Goal: Task Accomplishment & Management: Manage account settings

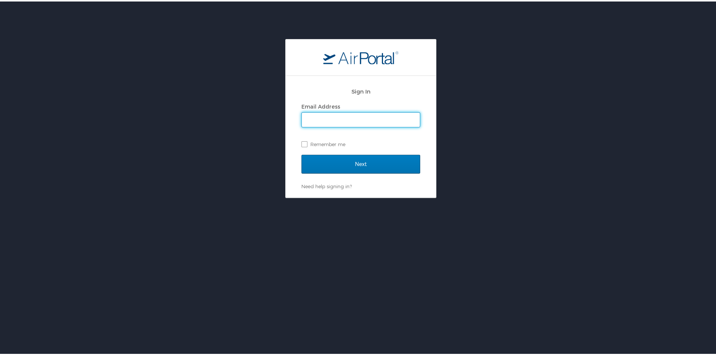
click at [356, 116] on input "Email Address" at bounding box center [361, 118] width 118 height 14
paste input "[EMAIL_ADDRESS][DOMAIN_NAME]"
type input "[EMAIL_ADDRESS][DOMAIN_NAME]"
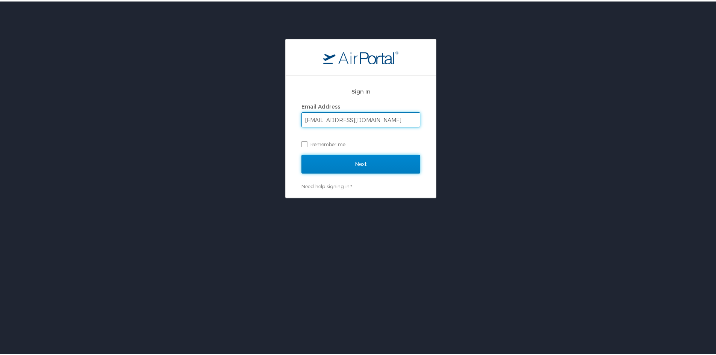
click at [356, 160] on input "Next" at bounding box center [360, 162] width 119 height 19
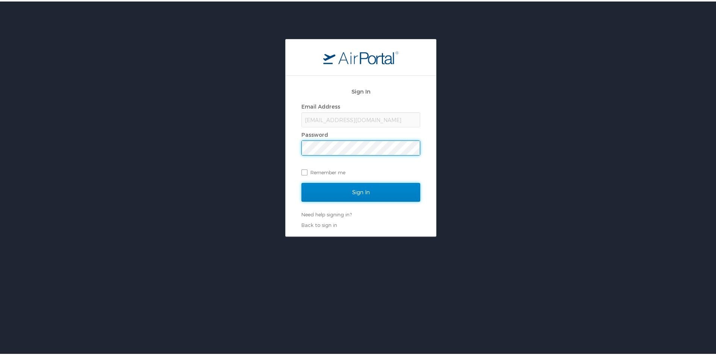
click at [354, 193] on input "Sign In" at bounding box center [360, 190] width 119 height 19
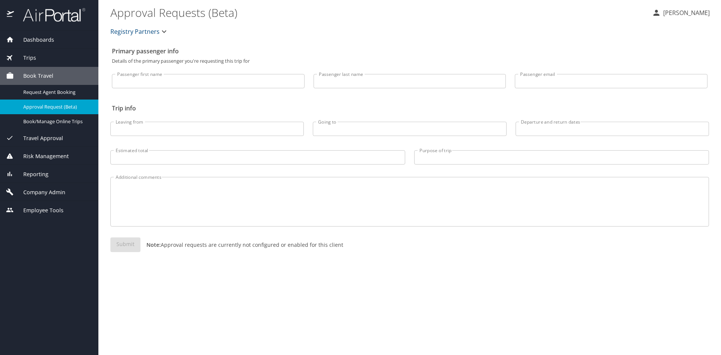
click at [55, 197] on span "Company Admin" at bounding box center [39, 192] width 51 height 8
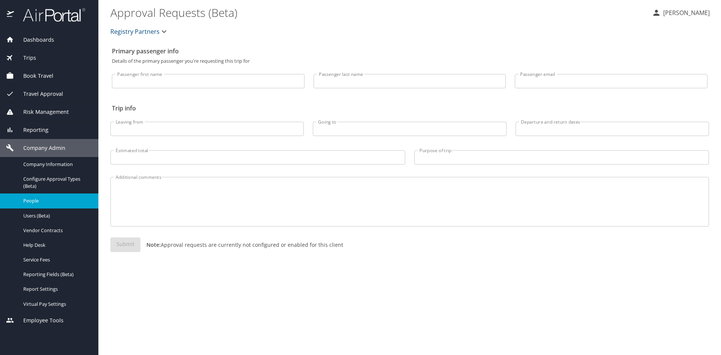
click at [41, 204] on span "People" at bounding box center [56, 200] width 66 height 7
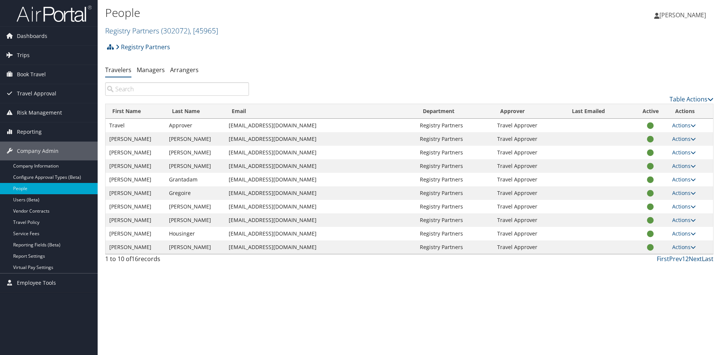
click at [702, 263] on link "Last" at bounding box center [708, 259] width 12 height 8
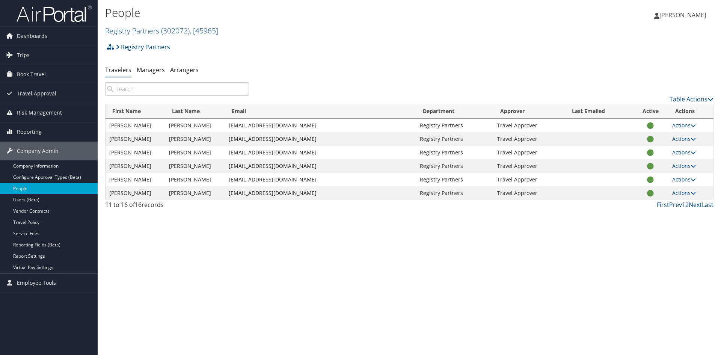
click at [670, 209] on link "Prev" at bounding box center [676, 205] width 13 height 8
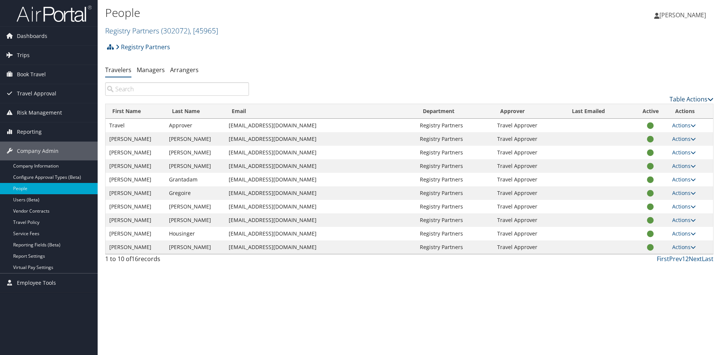
click at [709, 102] on icon at bounding box center [711, 99] width 6 height 6
click at [634, 156] on link "Page Length" at bounding box center [660, 149] width 99 height 13
click at [620, 157] on link "50" at bounding box center [660, 150] width 99 height 13
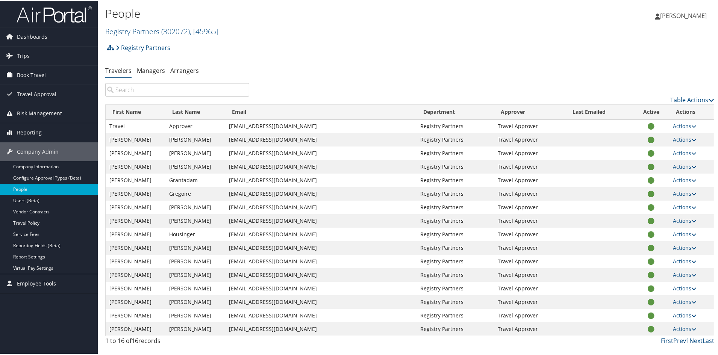
click at [22, 73] on span "Book Travel" at bounding box center [31, 74] width 29 height 19
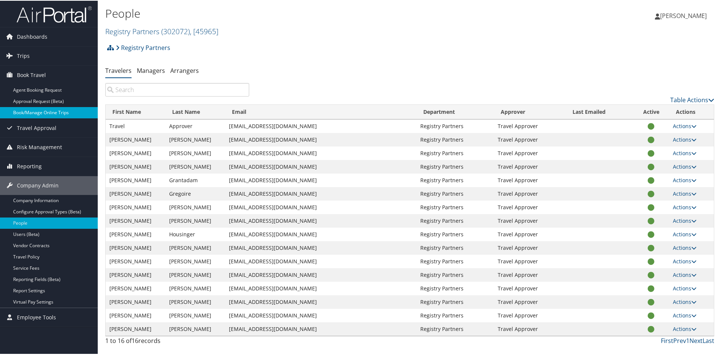
click at [30, 110] on link "Book/Manage Online Trips" at bounding box center [49, 111] width 98 height 11
click at [26, 127] on span "Travel Approval" at bounding box center [36, 127] width 39 height 19
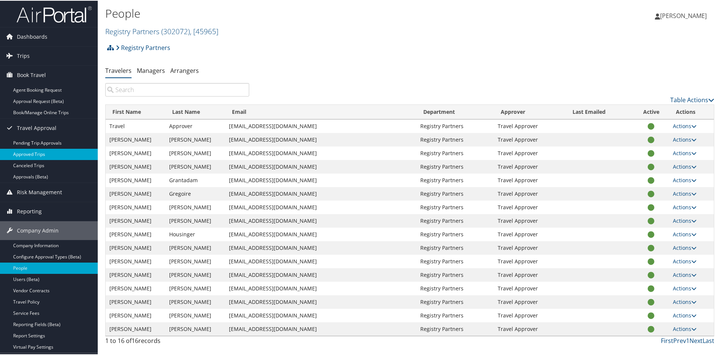
click at [31, 154] on link "Approved Trips" at bounding box center [49, 153] width 98 height 11
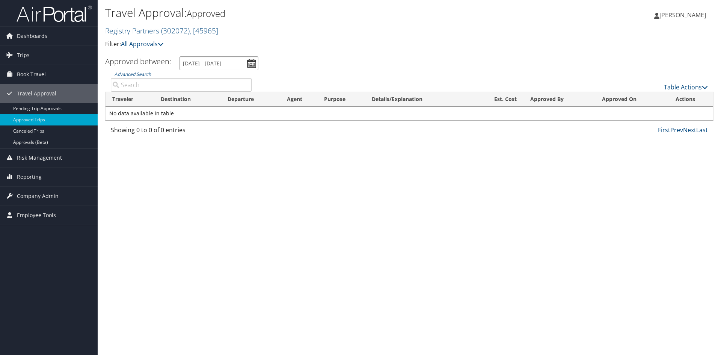
click at [233, 70] on input "7/11/2025 - 8/11/2025" at bounding box center [219, 63] width 79 height 14
click at [252, 70] on input "7/11/2025 - 8/11/2025" at bounding box center [219, 63] width 79 height 14
click at [243, 70] on input "7/11/2025 - 8/11/2025" at bounding box center [219, 63] width 79 height 14
click at [314, 201] on div "Travel Approval: Approved Registry Partners ( 302072 ) , [ 45965 ] Registry Par…" at bounding box center [410, 177] width 624 height 355
click at [230, 70] on input "7/11/2025 - 8/11/2025" at bounding box center [219, 63] width 79 height 14
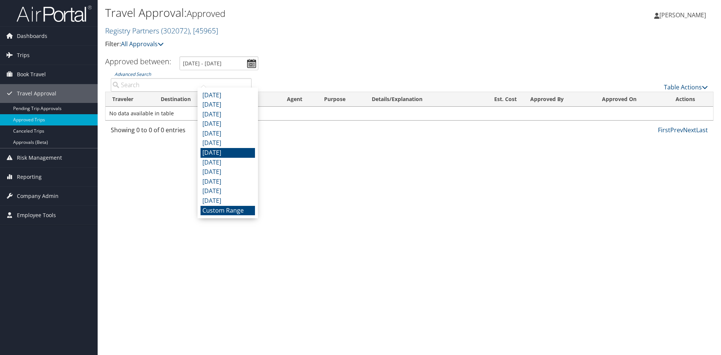
click at [222, 158] on li "January 2025" at bounding box center [228, 153] width 54 height 10
click at [240, 70] on input "1/1/2025 - 1/31/2025" at bounding box center [219, 63] width 79 height 14
click at [239, 70] on input "1/1/2025 - 1/31/2025" at bounding box center [219, 63] width 79 height 14
type input "1/1/2025 - 12/31/2025"
click at [332, 235] on div "Travel Approval: Approved Registry Partners ( 302072 ) , [ 45965 ] Registry Par…" at bounding box center [410, 177] width 624 height 355
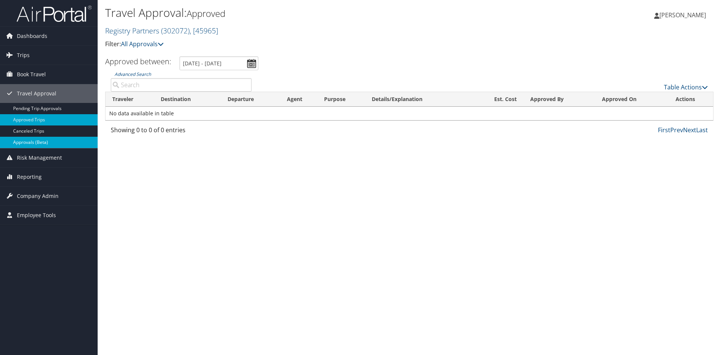
click at [35, 143] on link "Approvals (Beta)" at bounding box center [49, 142] width 98 height 11
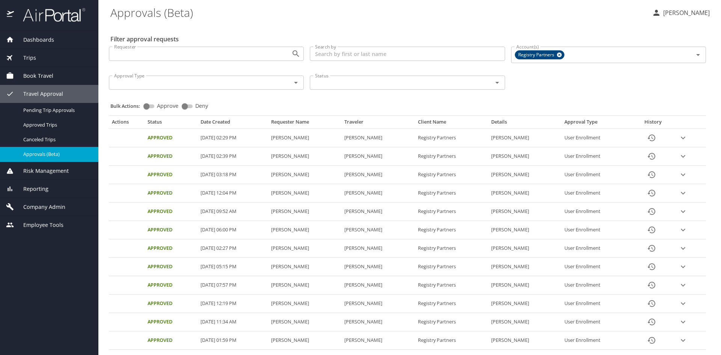
click at [28, 56] on span "Trips" at bounding box center [25, 58] width 22 height 8
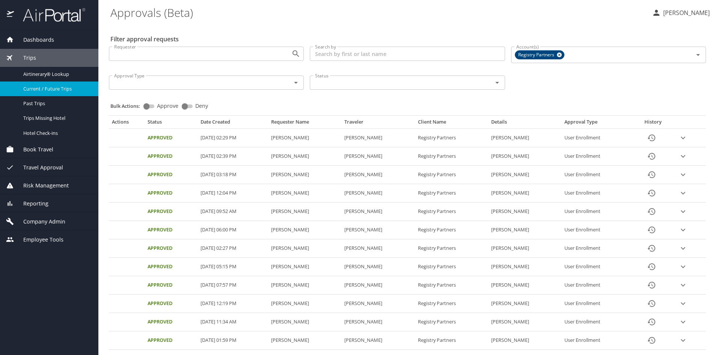
click at [59, 90] on span "Current / Future Trips" at bounding box center [56, 88] width 66 height 7
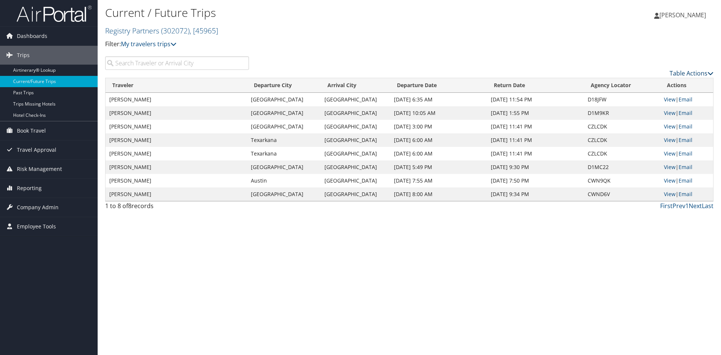
click at [712, 76] on icon at bounding box center [711, 73] width 6 height 6
click at [633, 132] on link "Page Length" at bounding box center [660, 125] width 99 height 13
drag, startPoint x: 622, startPoint y: 133, endPoint x: 622, endPoint y: 136, distance: 3.8
click at [623, 133] on link "50" at bounding box center [660, 126] width 99 height 13
click at [147, 174] on td "COURTNEY BAUDOIN JAGNEAUX" at bounding box center [177, 167] width 142 height 14
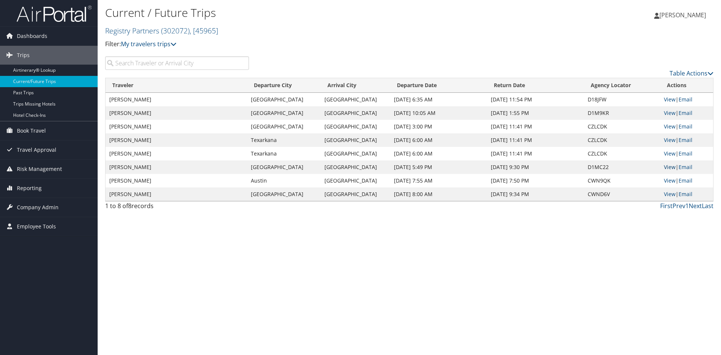
click at [673, 171] on link "View" at bounding box center [670, 166] width 12 height 7
click at [669, 103] on link "View" at bounding box center [670, 99] width 12 height 7
click at [709, 76] on icon at bounding box center [711, 73] width 6 height 6
click at [655, 119] on link "Column Visibility" at bounding box center [660, 113] width 99 height 13
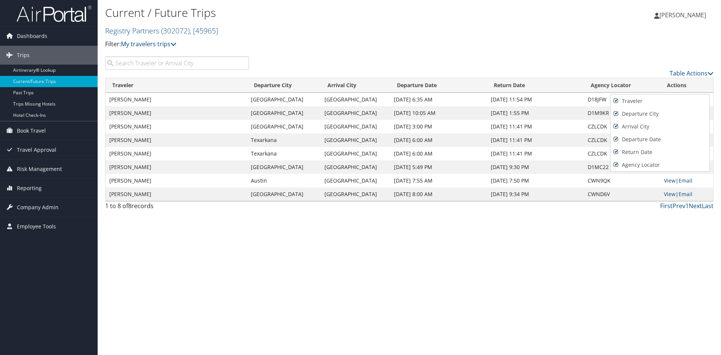
click at [535, 317] on div at bounding box center [360, 177] width 721 height 355
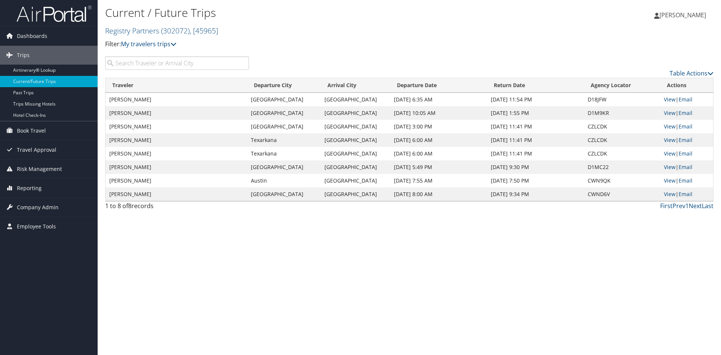
click at [143, 106] on td "KAREN ANNE MACE" at bounding box center [177, 100] width 142 height 14
click at [669, 103] on link "View" at bounding box center [670, 99] width 12 height 7
click at [709, 76] on icon at bounding box center [711, 73] width 6 height 6
click at [549, 60] on div at bounding box center [360, 177] width 721 height 355
click at [177, 47] on icon at bounding box center [174, 44] width 6 height 6
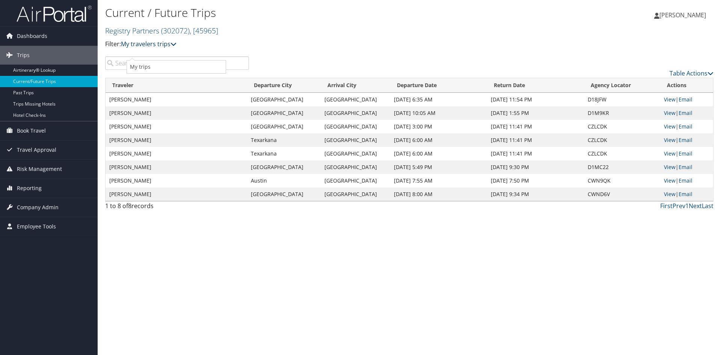
click at [177, 47] on icon at bounding box center [174, 44] width 6 height 6
click at [155, 106] on td "KAREN ANNE MACE" at bounding box center [177, 100] width 142 height 14
click at [170, 106] on td "KAREN ANNE MACE" at bounding box center [177, 100] width 142 height 14
click at [173, 106] on td "KAREN ANNE MACE" at bounding box center [177, 100] width 142 height 14
click at [139, 106] on td "KAREN ANNE MACE" at bounding box center [177, 100] width 142 height 14
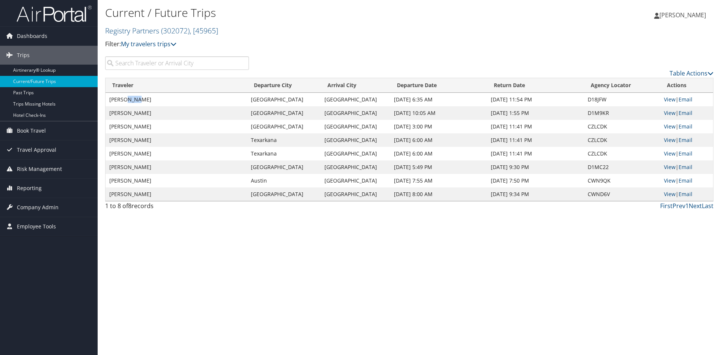
click at [139, 106] on td "KAREN ANNE MACE" at bounding box center [177, 100] width 142 height 14
click at [302, 106] on td "Greenville" at bounding box center [284, 100] width 74 height 14
click at [304, 106] on td "Greenville" at bounding box center [284, 100] width 74 height 14
drag, startPoint x: 535, startPoint y: 115, endPoint x: 559, endPoint y: 120, distance: 24.5
click at [535, 106] on td "Oct 18, 2025 11:54 PM" at bounding box center [535, 100] width 97 height 14
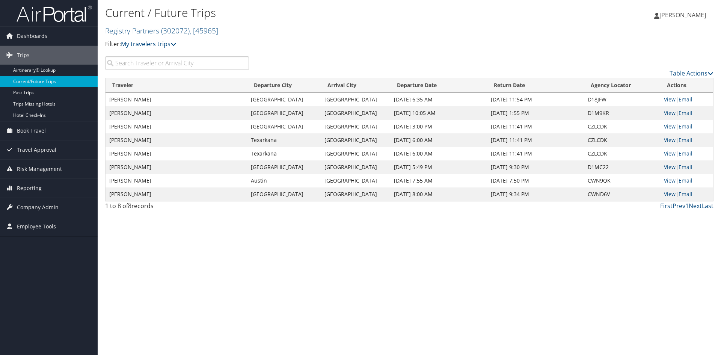
click at [605, 106] on td "D18JFW" at bounding box center [622, 100] width 76 height 14
click at [673, 103] on link "View" at bounding box center [670, 99] width 12 height 7
click at [675, 17] on span "[PERSON_NAME]" at bounding box center [683, 15] width 47 height 8
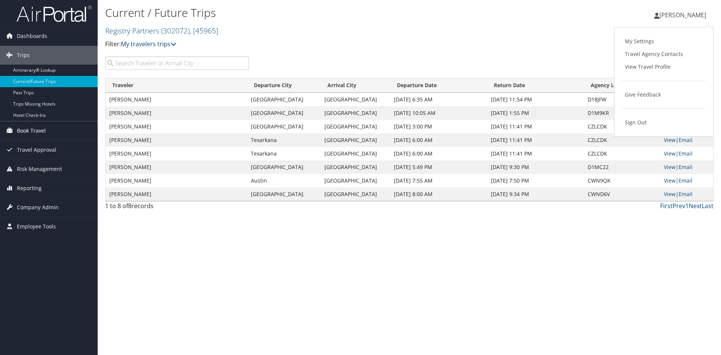
click at [25, 132] on span "Book Travel" at bounding box center [31, 130] width 29 height 19
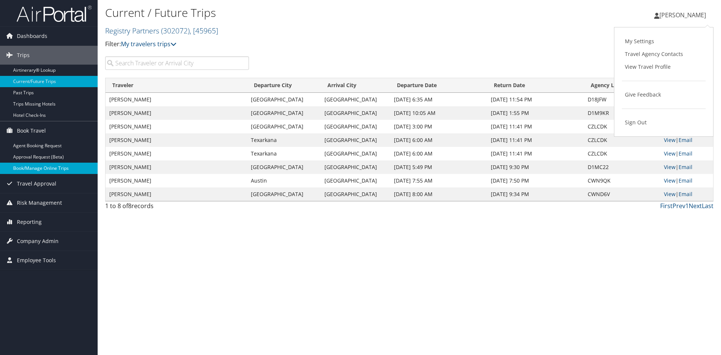
click at [46, 168] on link "Book/Manage Online Trips" at bounding box center [49, 168] width 98 height 11
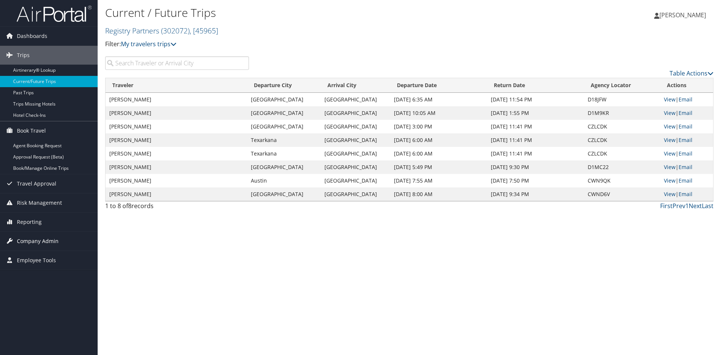
click at [21, 243] on span "Company Admin" at bounding box center [38, 241] width 42 height 19
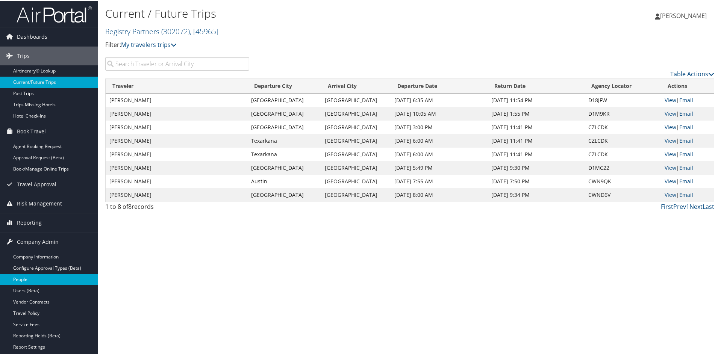
click at [30, 277] on link "People" at bounding box center [49, 278] width 98 height 11
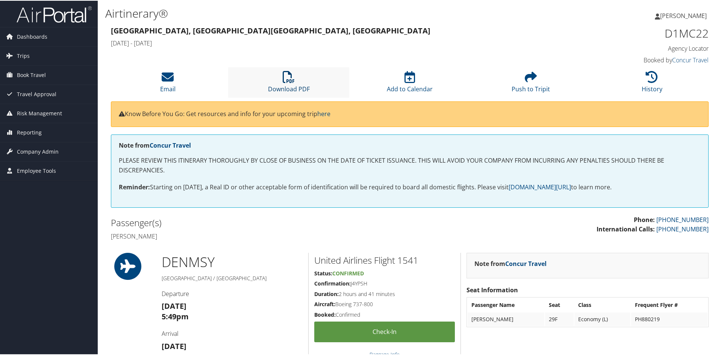
click at [287, 82] on icon at bounding box center [289, 76] width 12 height 12
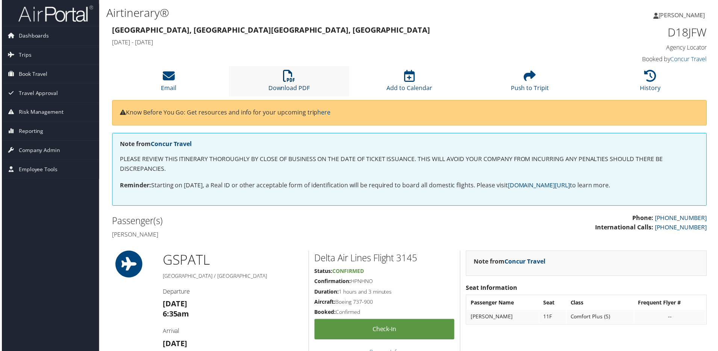
click at [287, 82] on icon at bounding box center [289, 76] width 12 height 12
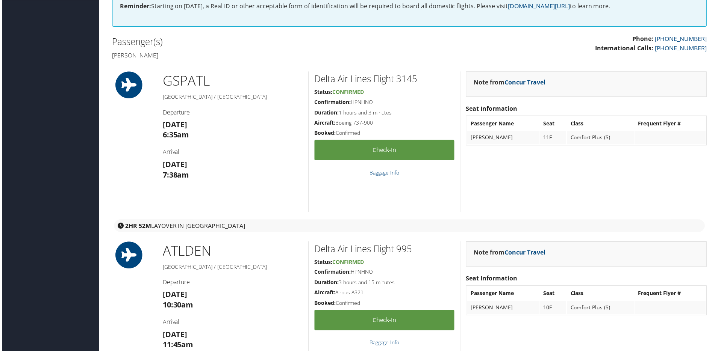
scroll to position [188, 0]
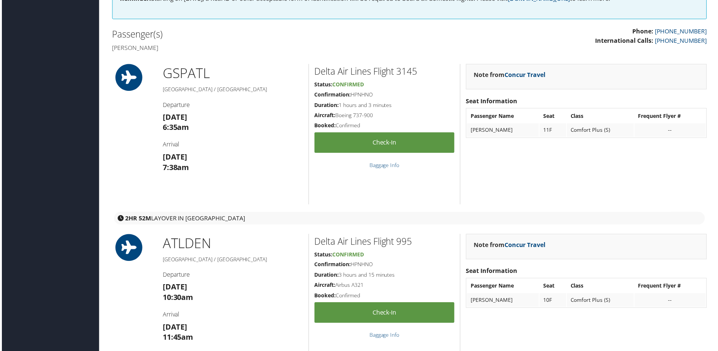
click at [180, 52] on h4 "[PERSON_NAME]" at bounding box center [257, 48] width 293 height 8
drag, startPoint x: 185, startPoint y: 109, endPoint x: 188, endPoint y: 113, distance: 4.8
click at [186, 52] on h4 "[PERSON_NAME]" at bounding box center [257, 48] width 293 height 8
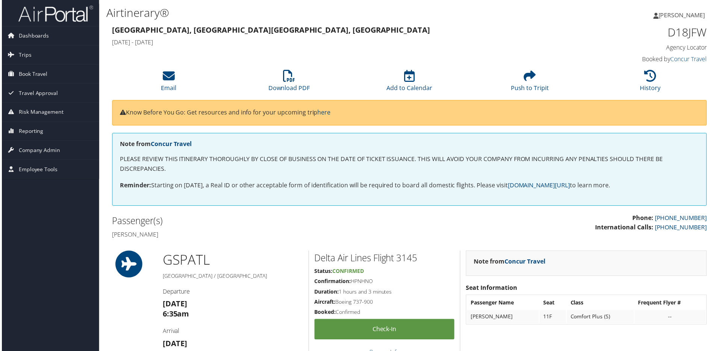
click at [183, 35] on strong "Greenville, SC Denver, CO" at bounding box center [270, 30] width 319 height 10
click at [249, 33] on h3 "Greenville, SC Denver, CO" at bounding box center [333, 30] width 445 height 11
click at [252, 35] on h3 "Greenville, SC Denver, CO" at bounding box center [333, 30] width 445 height 11
drag, startPoint x: 243, startPoint y: 39, endPoint x: 207, endPoint y: 96, distance: 66.8
click at [207, 96] on li "Email" at bounding box center [167, 82] width 121 height 30
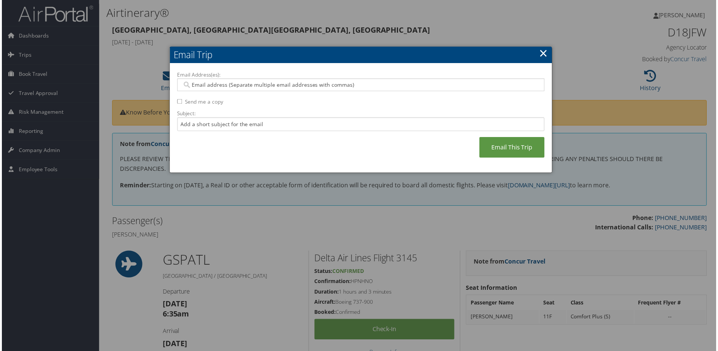
click at [541, 51] on link "×" at bounding box center [544, 53] width 9 height 15
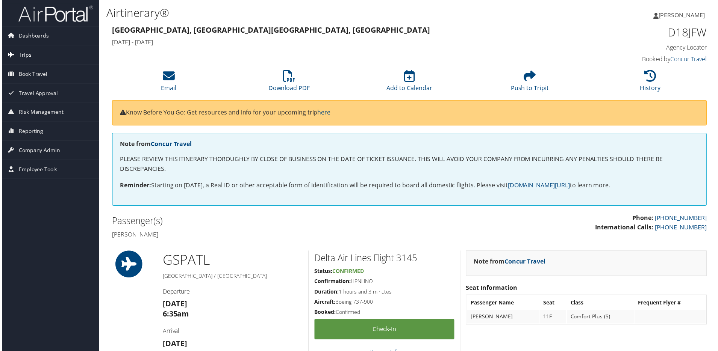
click at [23, 56] on span "Trips" at bounding box center [23, 55] width 13 height 19
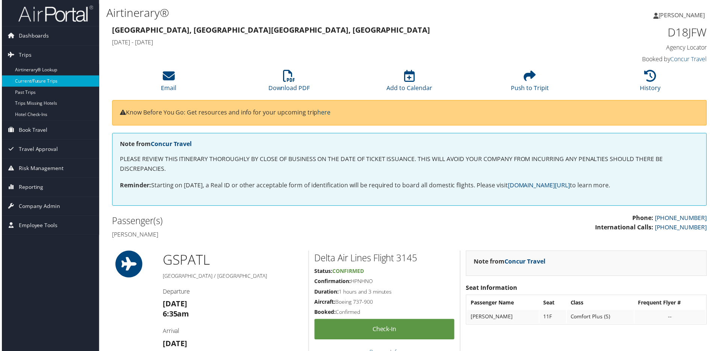
click at [34, 82] on link "Current/Future Trips" at bounding box center [49, 81] width 98 height 11
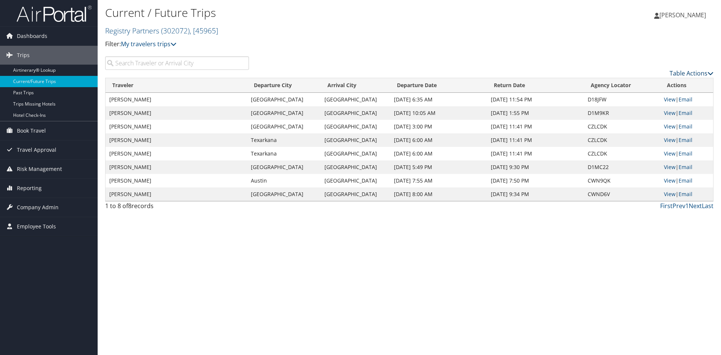
click at [708, 76] on icon at bounding box center [711, 73] width 6 height 6
click at [227, 44] on div at bounding box center [360, 177] width 721 height 355
click at [688, 93] on th "Actions" at bounding box center [687, 85] width 53 height 15
click at [687, 77] on link "Table Actions" at bounding box center [692, 73] width 44 height 8
click at [413, 47] on div at bounding box center [360, 177] width 721 height 355
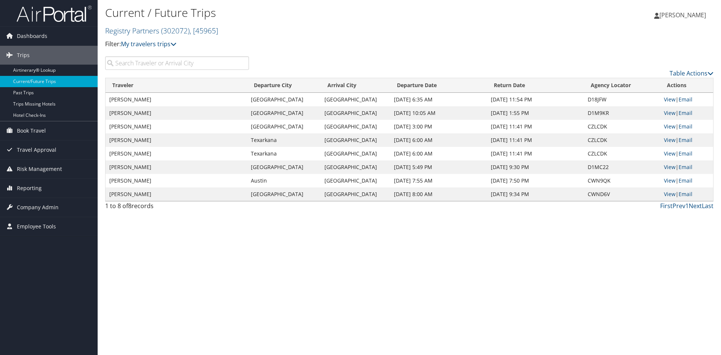
click at [673, 15] on span "[PERSON_NAME]" at bounding box center [683, 15] width 47 height 8
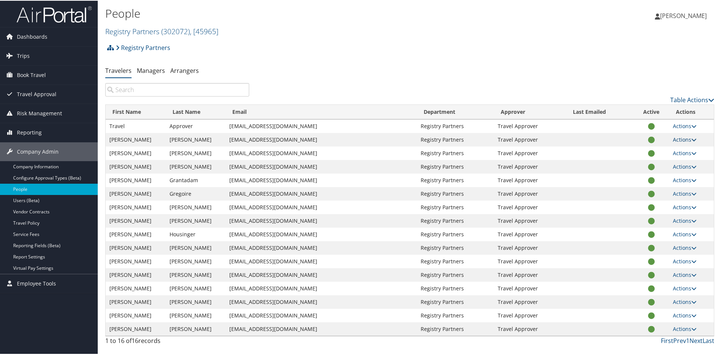
click at [693, 142] on icon at bounding box center [693, 138] width 5 height 5
click at [644, 164] on link "User Settings" at bounding box center [643, 157] width 69 height 13
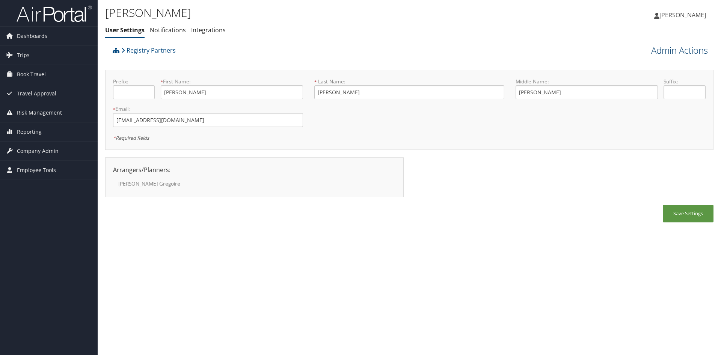
click at [686, 57] on link "Admin Actions" at bounding box center [679, 50] width 57 height 13
click at [647, 119] on link "Manage Travelers" at bounding box center [657, 112] width 99 height 13
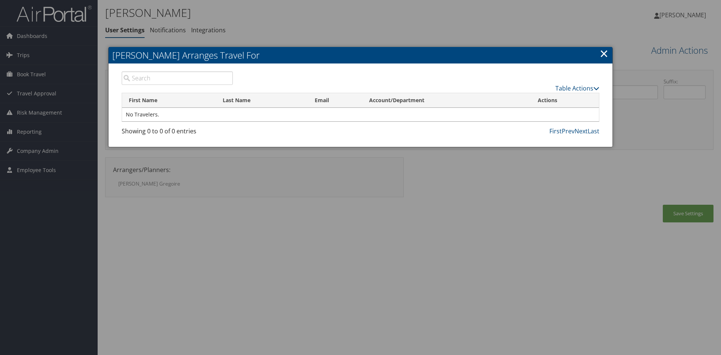
click at [602, 56] on link "×" at bounding box center [604, 53] width 9 height 15
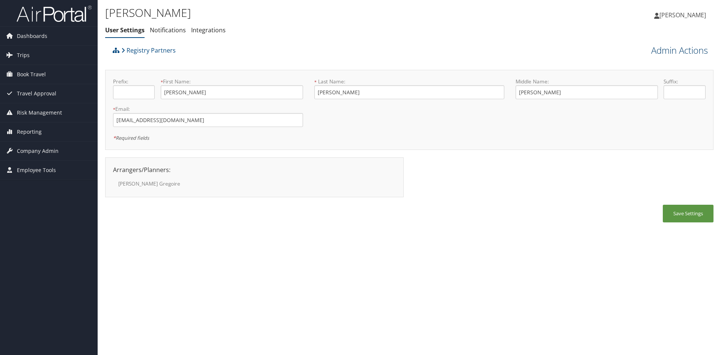
click at [656, 57] on link "Admin Actions" at bounding box center [679, 50] width 57 height 13
click at [359, 28] on div "Brittany Critcher User Settings Notifications Integrations User Settings Notifi…" at bounding box center [308, 21] width 406 height 32
click at [226, 34] on link "Integrations" at bounding box center [208, 30] width 35 height 8
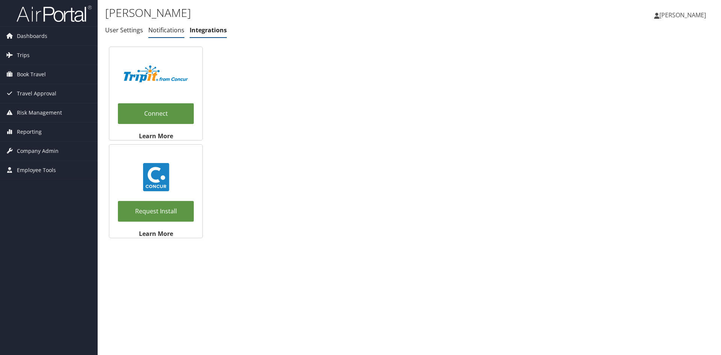
drag, startPoint x: 183, startPoint y: 34, endPoint x: 190, endPoint y: 38, distance: 8.4
click at [183, 34] on link "Notifications" at bounding box center [166, 30] width 36 height 8
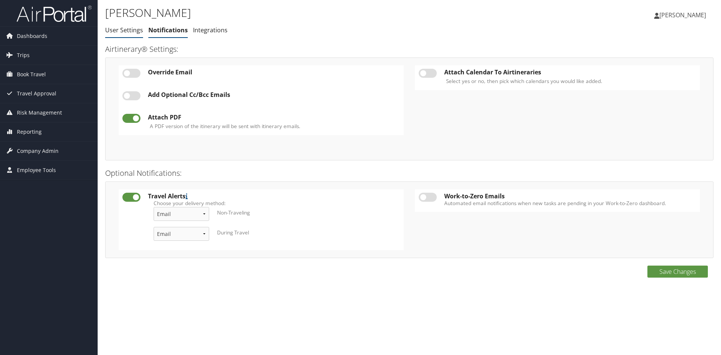
click at [114, 34] on link "User Settings" at bounding box center [124, 30] width 38 height 8
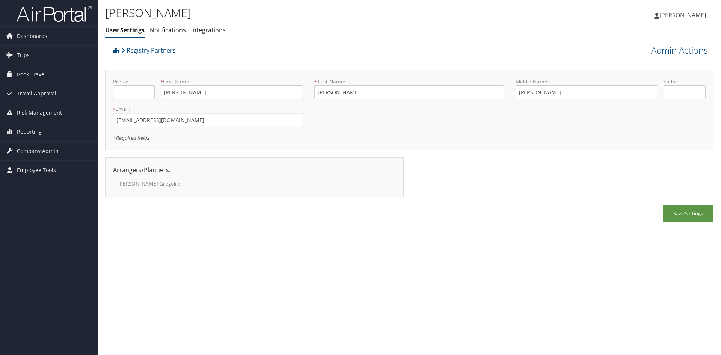
click at [180, 174] on div "Arrangers/Planners: Edit Arrangers & Planners [PERSON_NAME] [PERSON_NAME] Save …" at bounding box center [254, 169] width 294 height 9
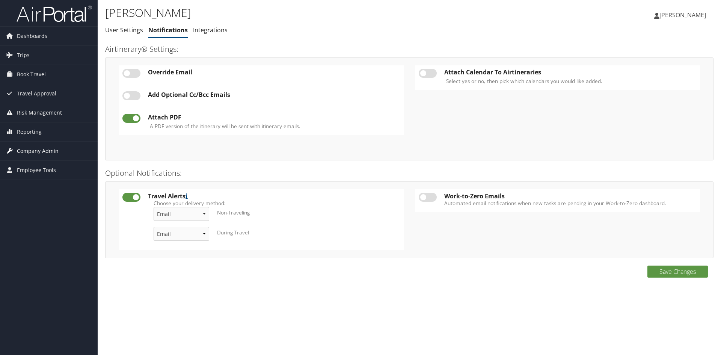
click at [20, 151] on span "Company Admin" at bounding box center [38, 151] width 42 height 19
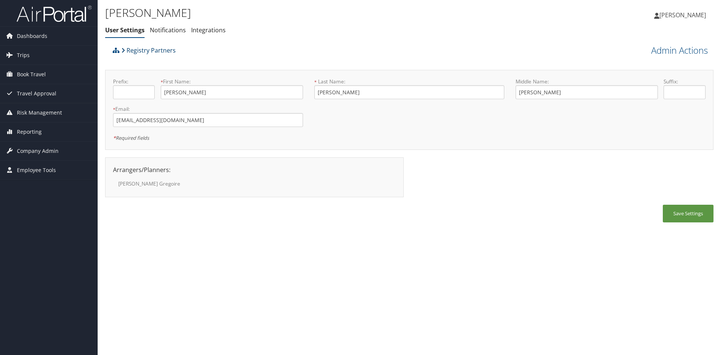
click at [144, 57] on link "Registry Partners" at bounding box center [148, 50] width 54 height 15
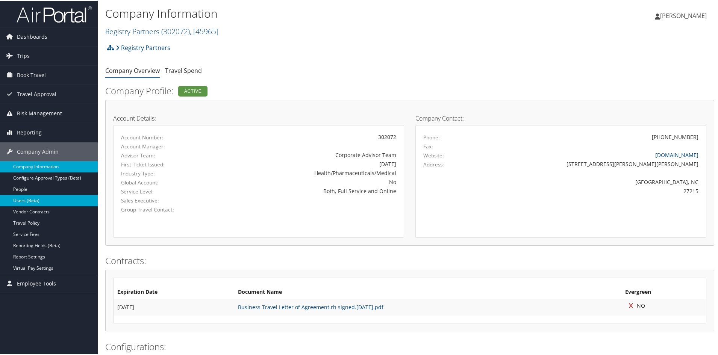
click at [32, 198] on link "Users (Beta)" at bounding box center [49, 199] width 98 height 11
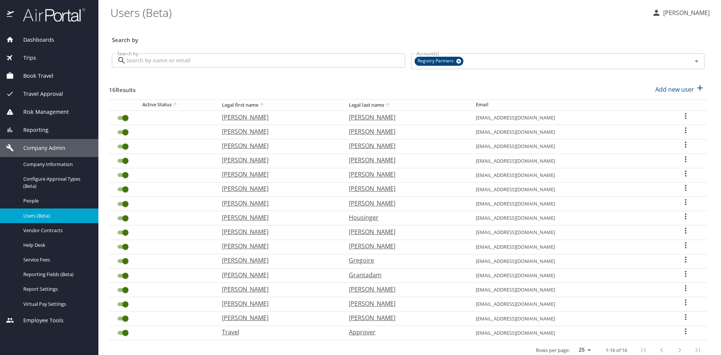
click at [682, 149] on icon "User Search Table" at bounding box center [686, 144] width 9 height 9
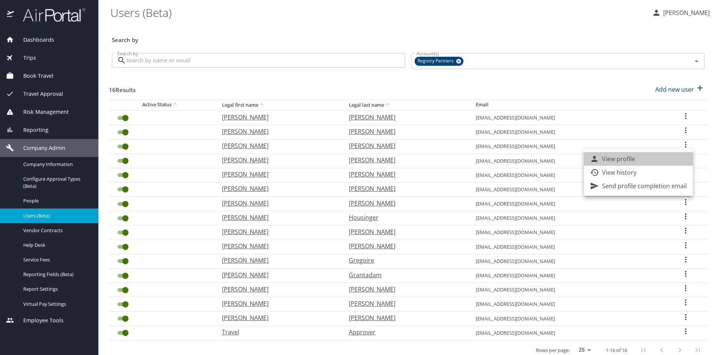
click at [635, 157] on p "View profile" at bounding box center [618, 158] width 33 height 9
select select "US"
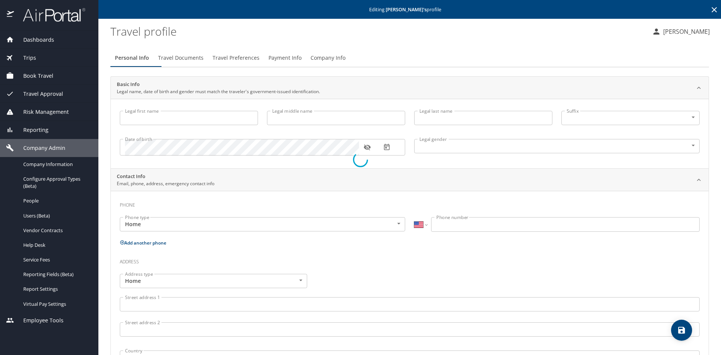
type input "[PERSON_NAME]"
type input "Female"
type input "Larry"
type input "[PERSON_NAME]"
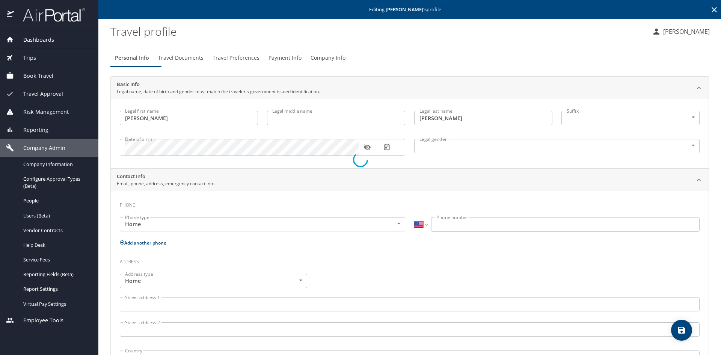
type input "(864) 940-1233"
select select "US"
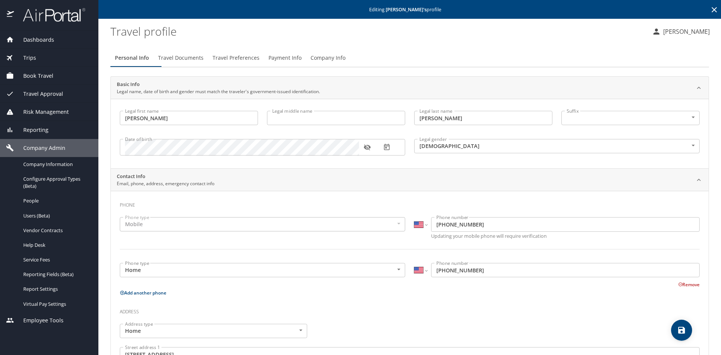
click at [346, 62] on span "Company Info" at bounding box center [328, 57] width 35 height 9
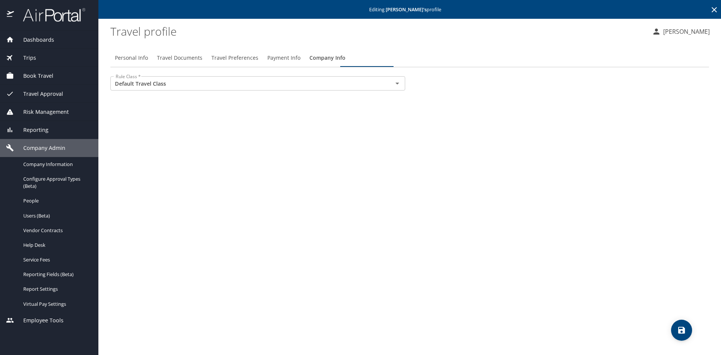
click at [196, 62] on span "Travel Documents" at bounding box center [179, 57] width 45 height 9
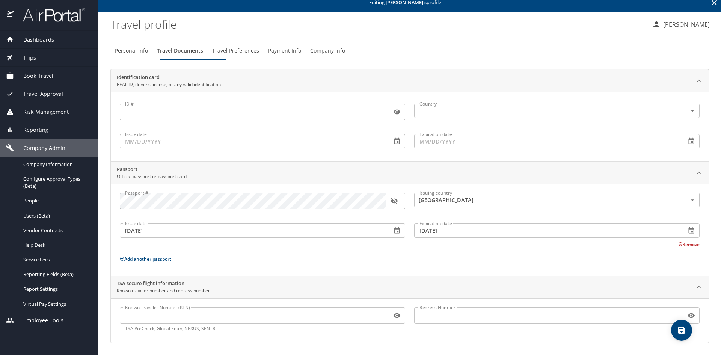
scroll to position [22, 0]
click at [255, 46] on span "Travel Preferences" at bounding box center [235, 50] width 47 height 9
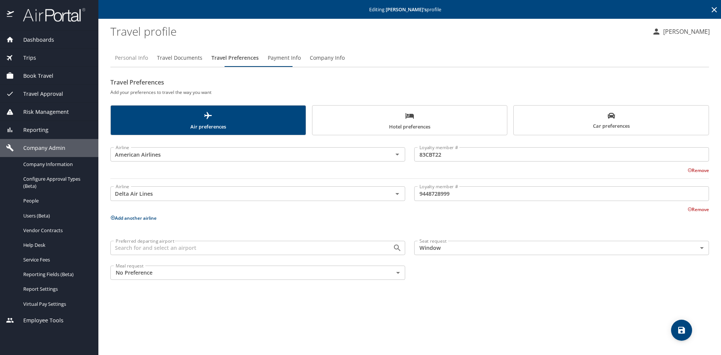
click at [132, 63] on span "Personal Info" at bounding box center [131, 57] width 33 height 9
select select "US"
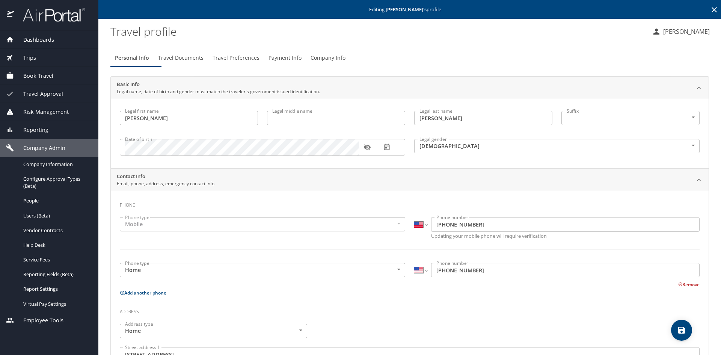
click at [710, 10] on icon at bounding box center [714, 9] width 9 height 9
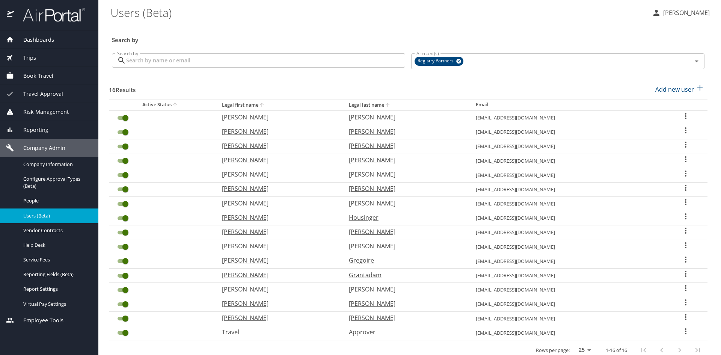
click at [685, 148] on icon "User Search Table" at bounding box center [686, 145] width 2 height 6
drag, startPoint x: 32, startPoint y: 206, endPoint x: 33, endPoint y: 209, distance: 4.0
click at [32, 206] on div at bounding box center [360, 177] width 721 height 355
click at [33, 204] on span "People" at bounding box center [56, 200] width 66 height 7
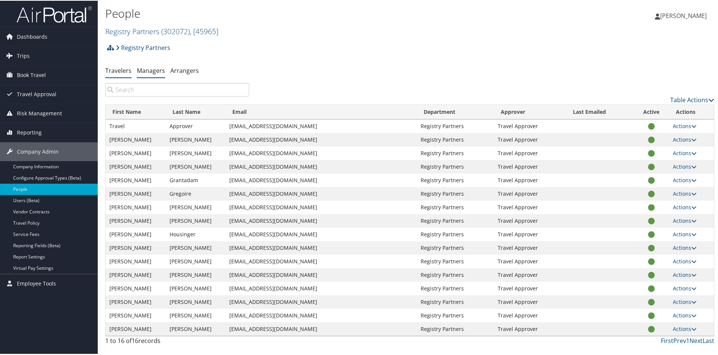
click at [165, 74] on link "Managers" at bounding box center [151, 70] width 28 height 8
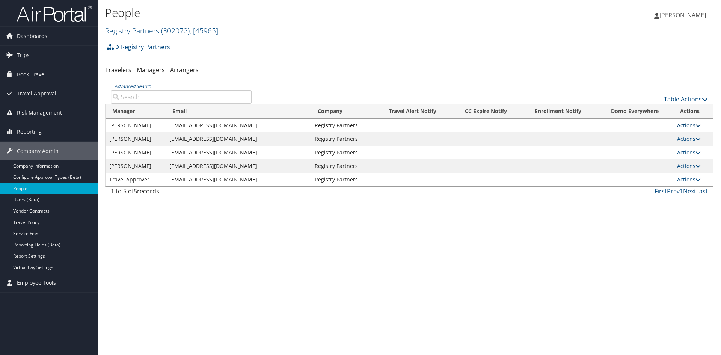
click at [701, 128] on icon at bounding box center [698, 125] width 5 height 5
click at [184, 276] on div "People Registry Partners ( 302072 ) , [ 45965 ] Registry Partners, [45965] Glen…" at bounding box center [410, 177] width 624 height 355
click at [688, 103] on link "Table Actions" at bounding box center [686, 99] width 44 height 8
click at [647, 156] on link "Page Length" at bounding box center [660, 149] width 99 height 13
click at [626, 156] on link "50" at bounding box center [660, 150] width 99 height 13
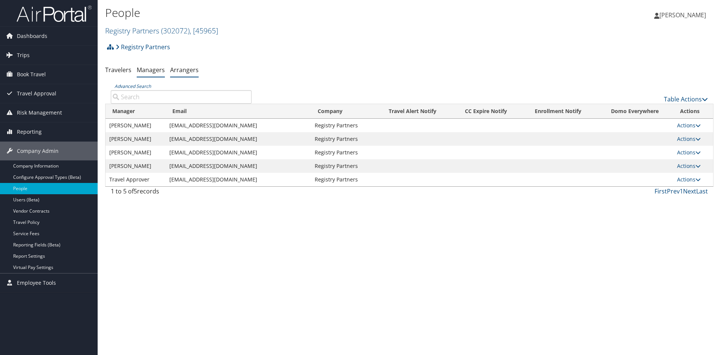
click at [199, 74] on link "Arrangers" at bounding box center [184, 70] width 29 height 8
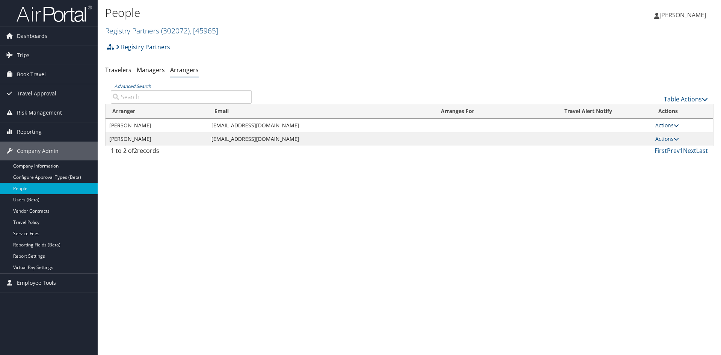
click at [679, 128] on icon at bounding box center [676, 125] width 5 height 5
click at [650, 160] on link "View Group" at bounding box center [653, 153] width 42 height 13
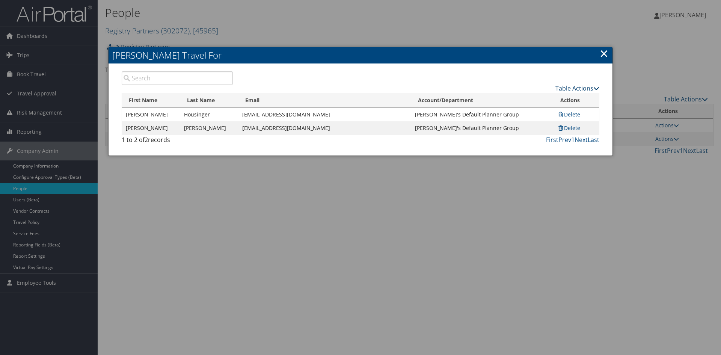
click at [574, 92] on link "Table Actions" at bounding box center [578, 88] width 44 height 8
click at [525, 109] on link "Add A Traveler" at bounding box center [546, 106] width 99 height 13
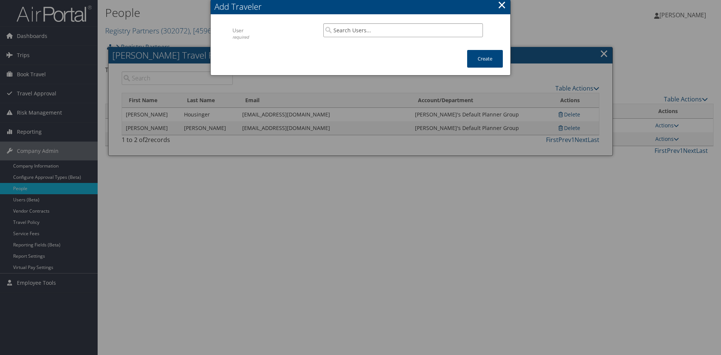
click at [375, 37] on input "search" at bounding box center [403, 30] width 160 height 14
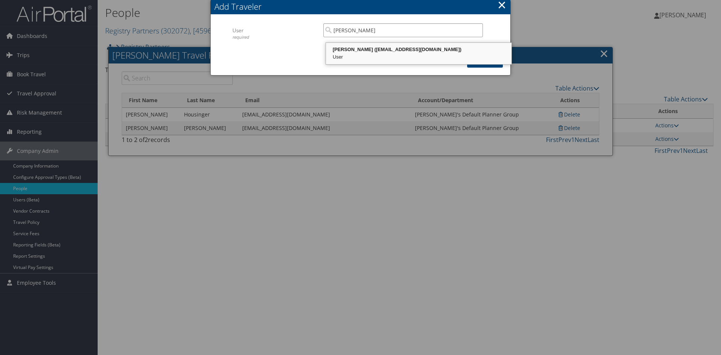
click at [396, 53] on div "Kelly Nelson (kellynelson@registrypartners.com)" at bounding box center [418, 50] width 183 height 8
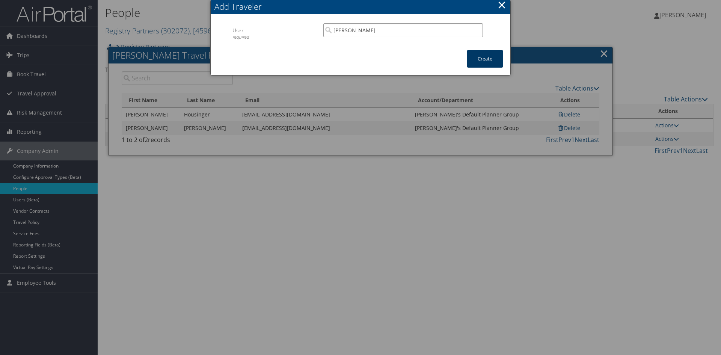
type input "Kelly Nelson"
drag, startPoint x: 486, startPoint y: 75, endPoint x: 488, endPoint y: 81, distance: 6.8
click at [485, 68] on button "Create" at bounding box center [485, 59] width 36 height 18
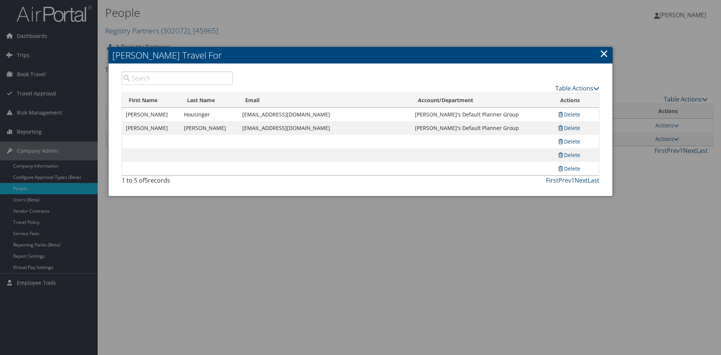
click at [173, 148] on td at bounding box center [151, 142] width 58 height 14
click at [575, 92] on link "Table Actions" at bounding box center [578, 88] width 44 height 8
click at [523, 109] on link "Add A Traveler" at bounding box center [546, 106] width 99 height 13
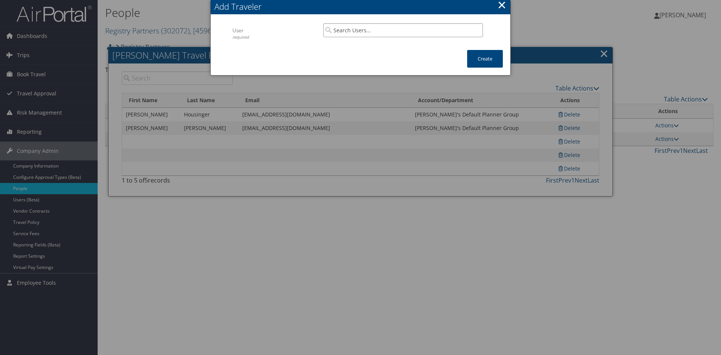
click at [373, 37] on input "search" at bounding box center [403, 30] width 160 height 14
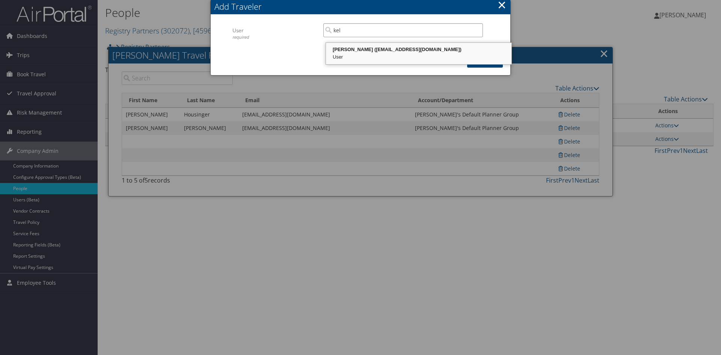
click at [409, 53] on div "Kelly Nelson (kellynelson@registrypartners.com)" at bounding box center [418, 50] width 183 height 8
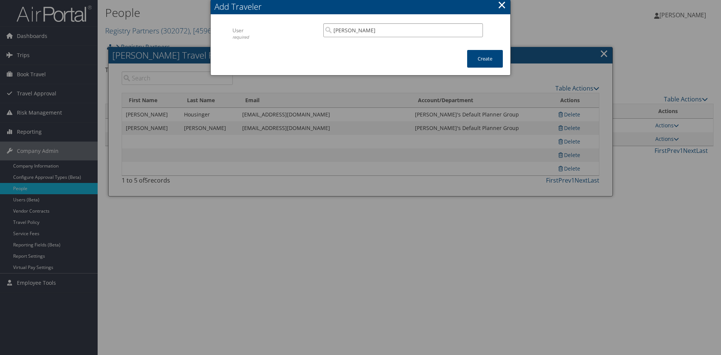
type input "Kelly Nelson"
click at [502, 12] on button "×" at bounding box center [502, 4] width 9 height 15
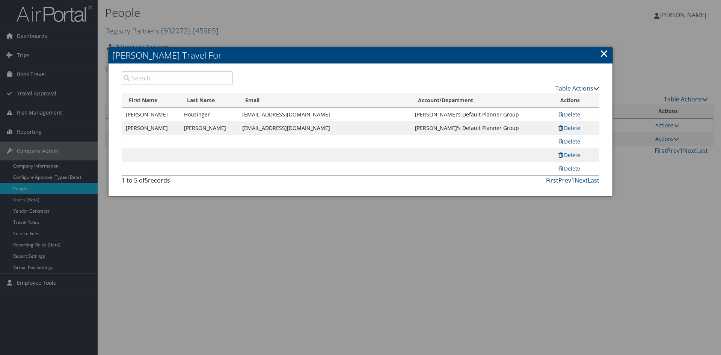
click at [159, 81] on input "search" at bounding box center [177, 78] width 111 height 14
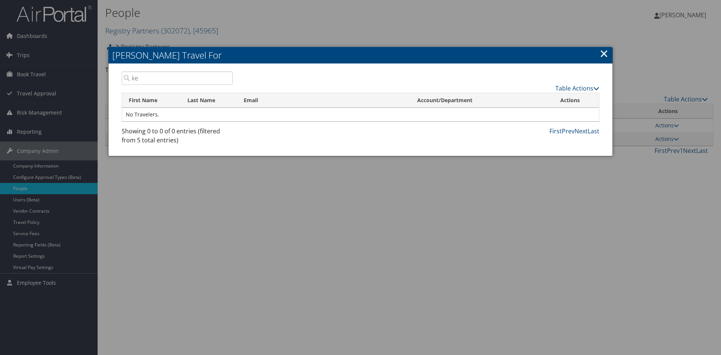
type input "k"
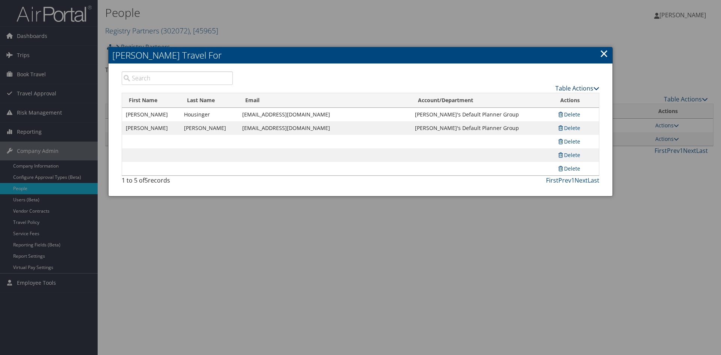
click at [577, 92] on link "Table Actions" at bounding box center [578, 88] width 44 height 8
click at [535, 107] on link "Add A Traveler" at bounding box center [546, 106] width 99 height 13
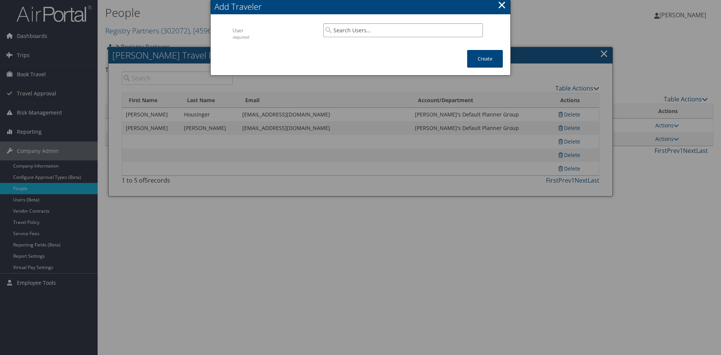
click at [376, 37] on input "search" at bounding box center [403, 30] width 160 height 14
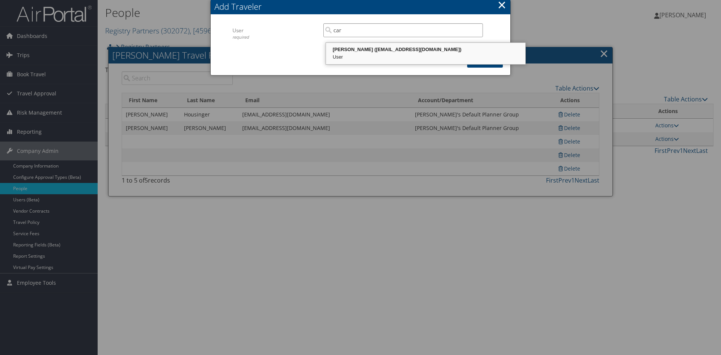
click at [387, 53] on div "Carla Edwards (carlaedwards@registrypartners.com)" at bounding box center [425, 50] width 197 height 8
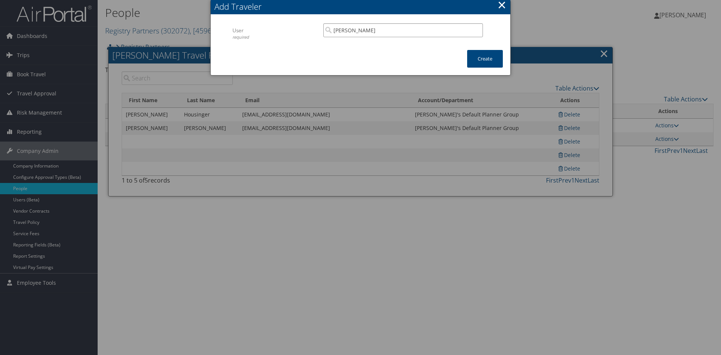
type input "Carla Edwards"
click at [500, 12] on button "×" at bounding box center [502, 4] width 9 height 15
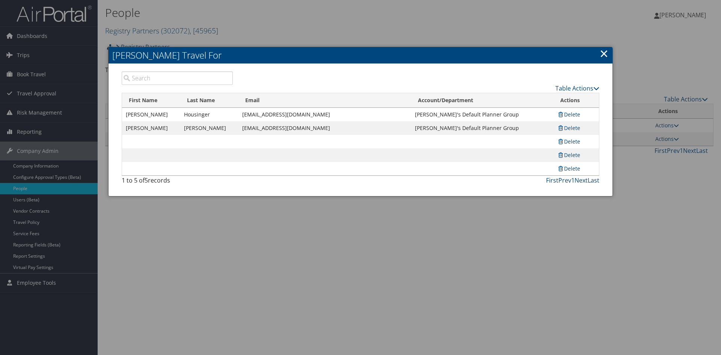
click at [239, 148] on td at bounding box center [325, 142] width 173 height 14
click at [240, 148] on td at bounding box center [325, 142] width 173 height 14
click at [143, 148] on td at bounding box center [151, 142] width 58 height 14
click at [153, 148] on td at bounding box center [151, 142] width 58 height 14
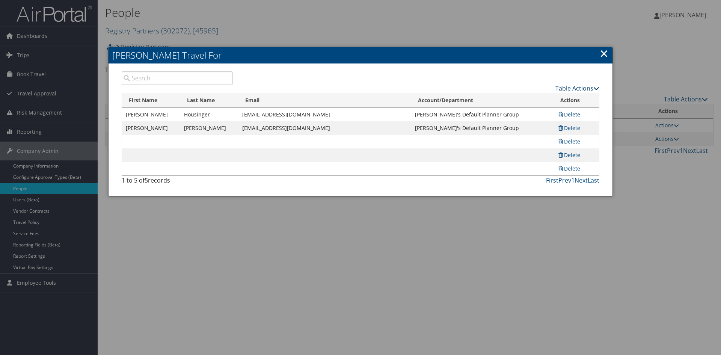
click at [579, 91] on link "Table Actions" at bounding box center [578, 88] width 44 height 8
click at [535, 126] on link "Column Visibility" at bounding box center [546, 119] width 99 height 13
click at [594, 91] on icon at bounding box center [597, 88] width 6 height 6
click at [520, 140] on link "Page Length" at bounding box center [546, 133] width 99 height 13
click at [505, 127] on link "25" at bounding box center [546, 121] width 99 height 13
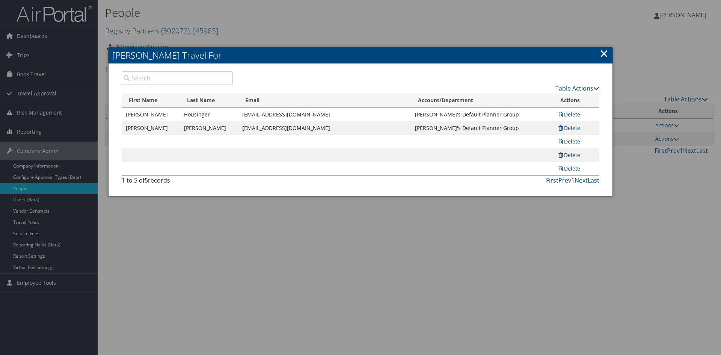
click at [588, 184] on link "Last" at bounding box center [594, 180] width 12 height 8
click at [577, 184] on link "Next" at bounding box center [581, 180] width 13 height 8
click at [575, 184] on link "Next" at bounding box center [581, 180] width 13 height 8
click at [546, 184] on link "First" at bounding box center [552, 180] width 12 height 8
click at [177, 148] on td at bounding box center [151, 142] width 58 height 14
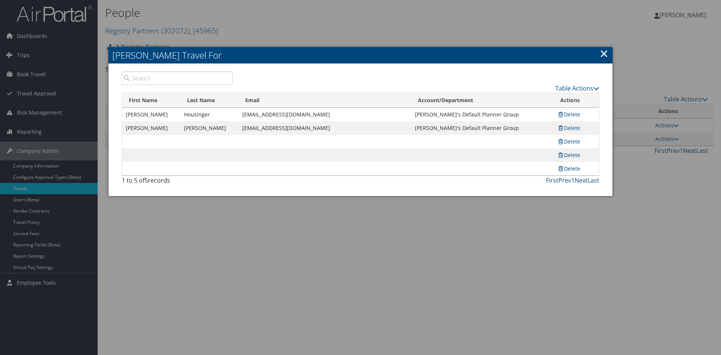
click at [178, 148] on td at bounding box center [151, 142] width 58 height 14
click at [601, 54] on link "×" at bounding box center [604, 53] width 9 height 15
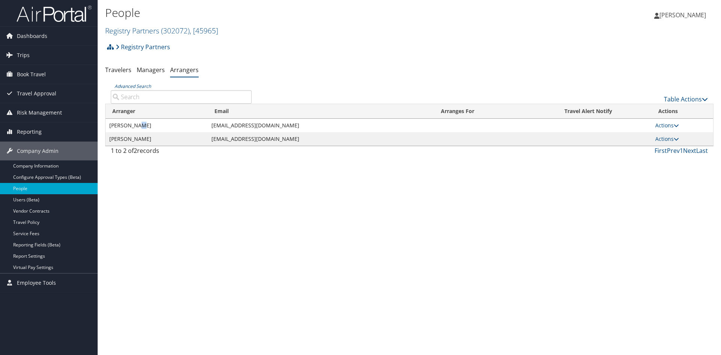
click at [147, 132] on td "[PERSON_NAME]" at bounding box center [157, 126] width 102 height 14
click at [679, 128] on icon at bounding box center [676, 125] width 5 height 5
click at [654, 173] on link "Edit" at bounding box center [653, 166] width 42 height 13
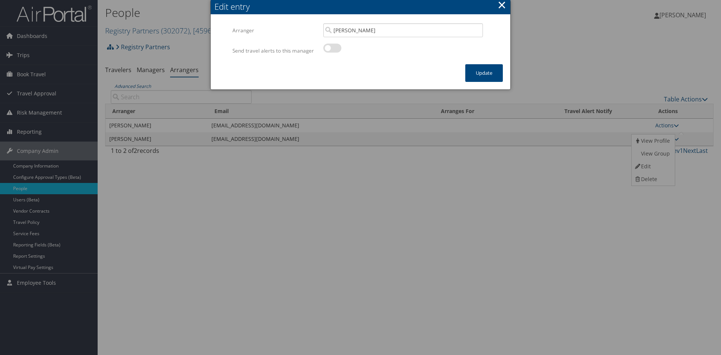
click at [505, 12] on button "×" at bounding box center [502, 4] width 9 height 15
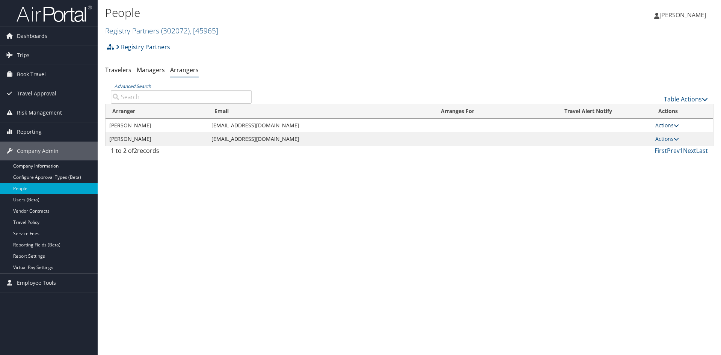
click at [679, 128] on icon at bounding box center [676, 125] width 5 height 5
click at [659, 160] on link "View Group" at bounding box center [653, 153] width 42 height 13
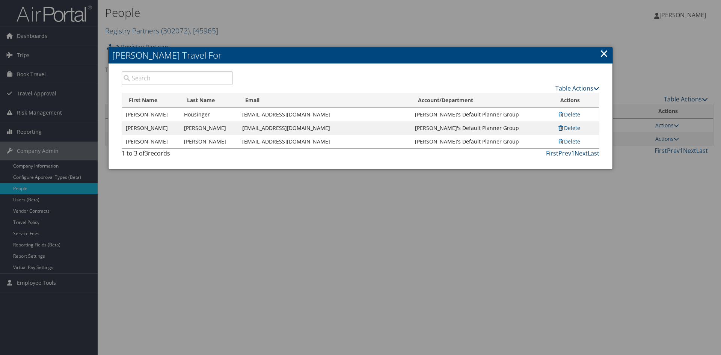
drag, startPoint x: 591, startPoint y: 95, endPoint x: 591, endPoint y: 99, distance: 3.8
click at [594, 91] on icon at bounding box center [597, 88] width 6 height 6
click at [528, 123] on link "Column Visibility" at bounding box center [546, 119] width 99 height 13
click at [594, 91] on icon at bounding box center [597, 88] width 6 height 6
click at [541, 140] on link "Page Length" at bounding box center [546, 133] width 99 height 13
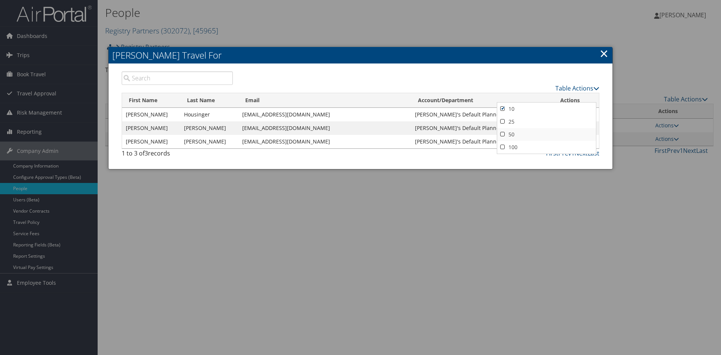
click at [505, 141] on link "50" at bounding box center [546, 134] width 99 height 13
click at [573, 92] on link "Table Actions" at bounding box center [578, 88] width 44 height 8
click at [528, 109] on link "Add A Traveler" at bounding box center [546, 106] width 99 height 13
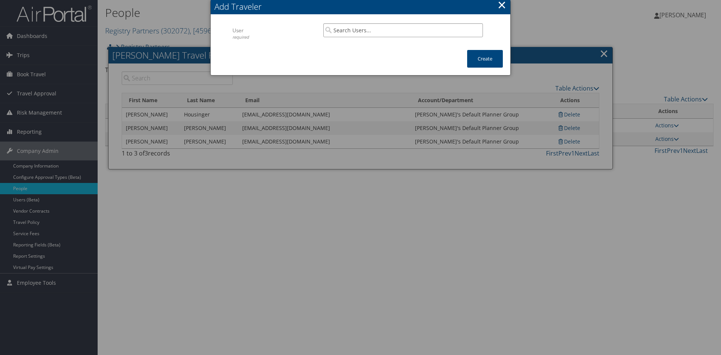
click at [365, 37] on input "search" at bounding box center [403, 30] width 160 height 14
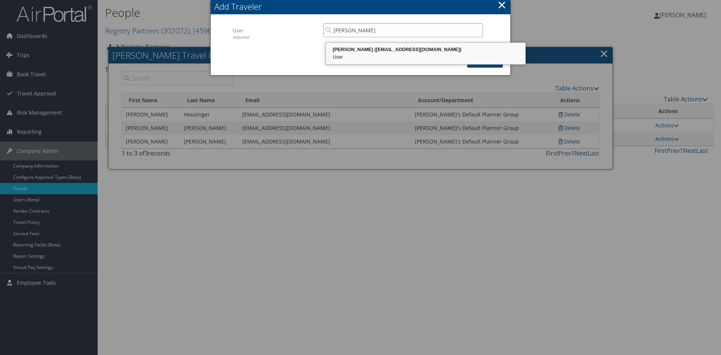
click at [395, 53] on div "Carla Edwards (carlaedwards@registrypartners.com)" at bounding box center [425, 50] width 197 height 8
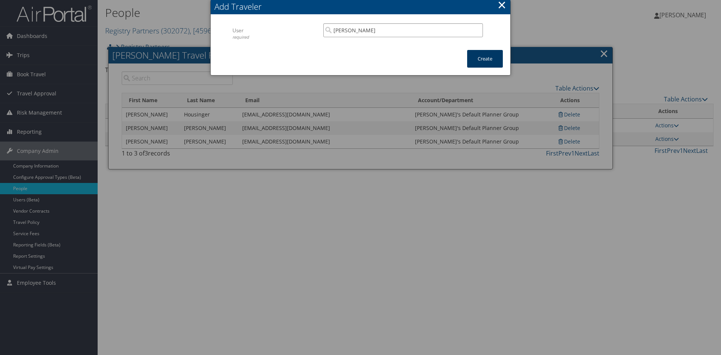
type input "Carla Edwards"
click at [493, 68] on button "Create" at bounding box center [485, 59] width 36 height 18
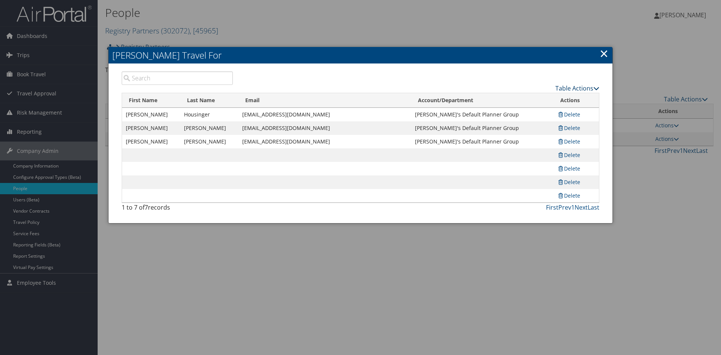
click at [578, 92] on link "Table Actions" at bounding box center [578, 88] width 44 height 8
click at [515, 109] on link "Add A Traveler" at bounding box center [546, 106] width 99 height 13
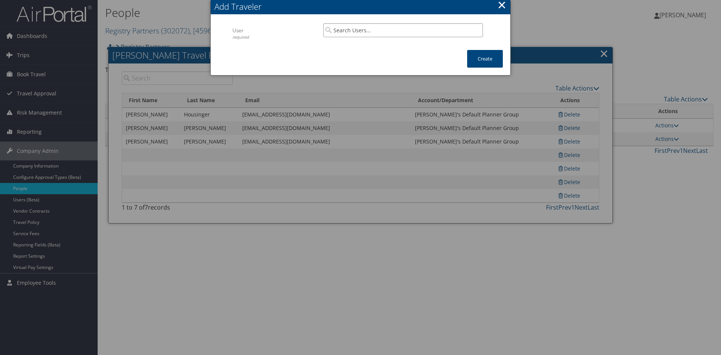
click at [395, 37] on input "search" at bounding box center [403, 30] width 160 height 14
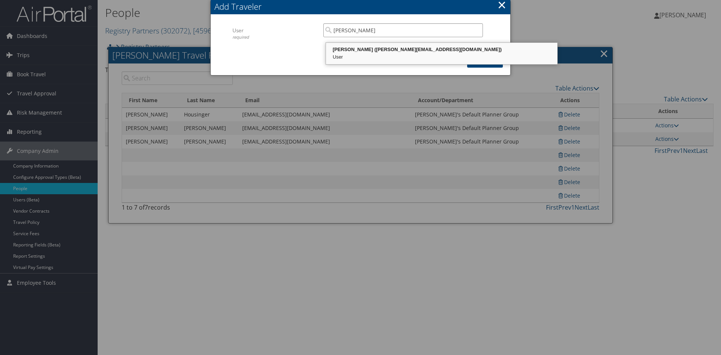
click at [435, 53] on div "Courtney Jagneaux (courtneyjagneaux@registrypartners.com)" at bounding box center [441, 50] width 229 height 8
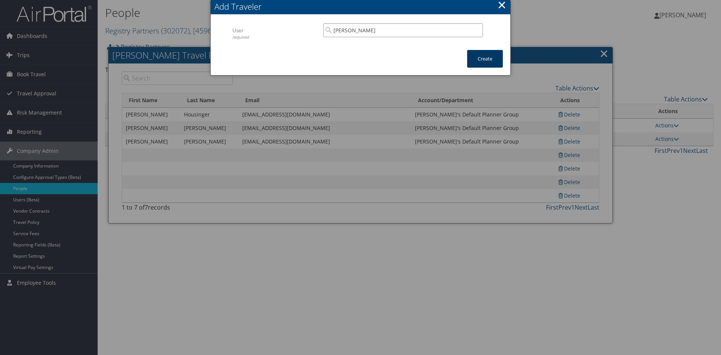
type input "Courtney Jagneaux"
click at [489, 68] on button "Create" at bounding box center [485, 59] width 36 height 18
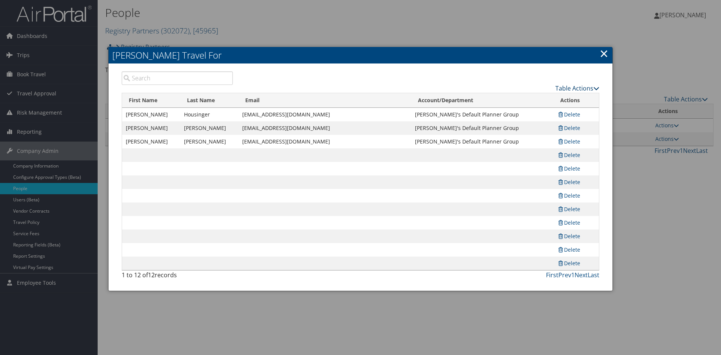
click at [594, 91] on icon at bounding box center [597, 88] width 6 height 6
click at [527, 107] on link "Add A Traveler" at bounding box center [546, 106] width 99 height 13
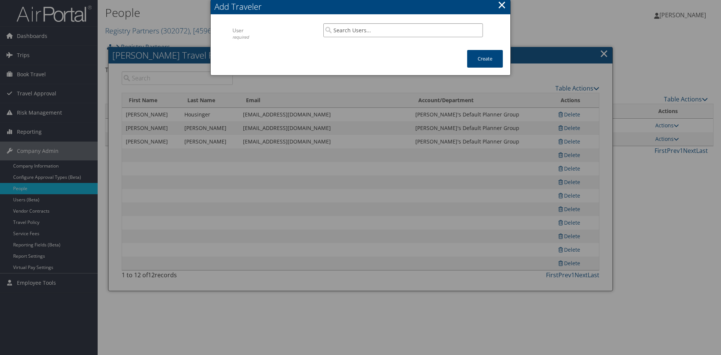
click at [385, 37] on input "search" at bounding box center [403, 30] width 160 height 14
drag, startPoint x: 503, startPoint y: 14, endPoint x: 506, endPoint y: 21, distance: 7.2
click at [503, 12] on button "×" at bounding box center [502, 4] width 9 height 15
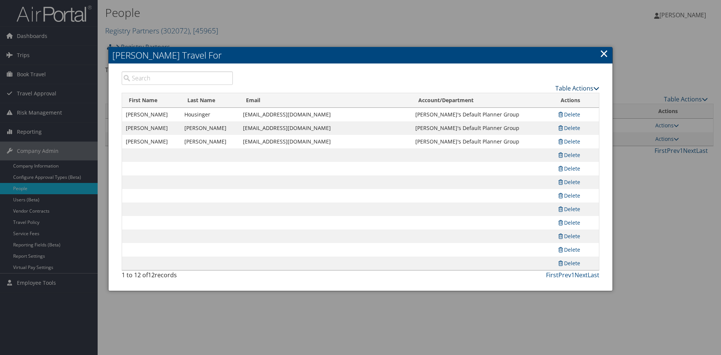
click at [594, 91] on icon at bounding box center [597, 88] width 6 height 6
click at [525, 139] on link "Page Length" at bounding box center [546, 132] width 99 height 13
click at [561, 92] on link "Table Actions" at bounding box center [578, 88] width 44 height 8
click at [605, 52] on link "×" at bounding box center [604, 53] width 9 height 15
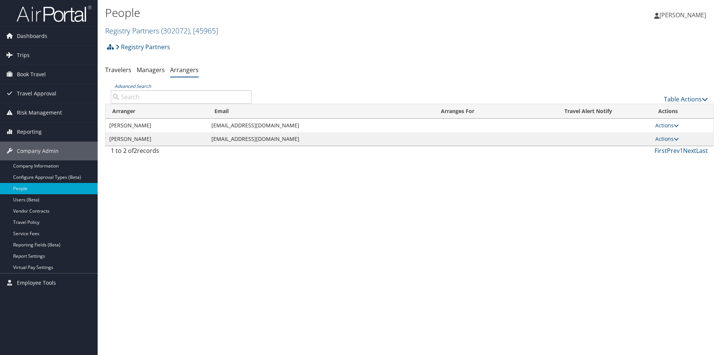
click at [199, 74] on link "Arrangers" at bounding box center [184, 70] width 29 height 8
click at [674, 129] on link "Actions" at bounding box center [668, 125] width 24 height 7
click at [662, 160] on link "View Group" at bounding box center [653, 153] width 42 height 13
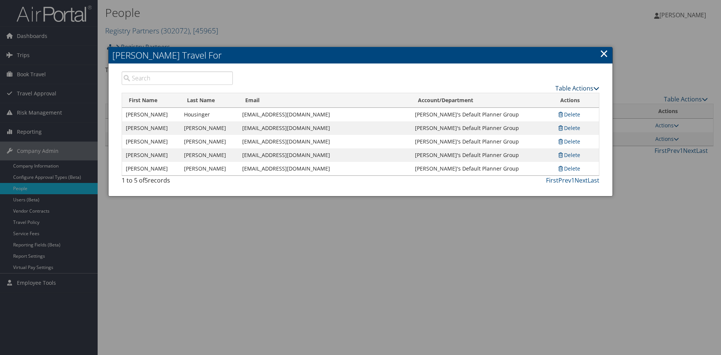
click at [584, 92] on link "Table Actions" at bounding box center [578, 88] width 44 height 8
click at [533, 135] on link "Page Length" at bounding box center [546, 132] width 99 height 13
click at [509, 139] on link "50" at bounding box center [546, 133] width 99 height 13
click at [491, 162] on td "Glenda's Default Planner Group" at bounding box center [482, 155] width 142 height 14
drag, startPoint x: 584, startPoint y: 207, endPoint x: 564, endPoint y: 212, distance: 21.0
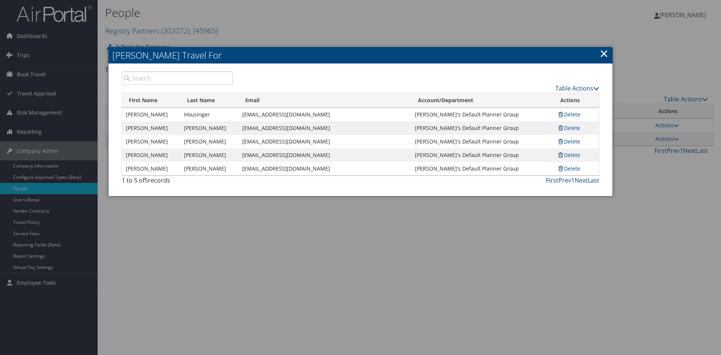
click at [588, 184] on link "Last" at bounding box center [594, 180] width 12 height 8
click at [609, 51] on div "Glenda Gregoire Arranges Travel For Table Actions Loading... First Name Last Na…" at bounding box center [360, 122] width 505 height 150
click at [219, 293] on div at bounding box center [360, 177] width 721 height 355
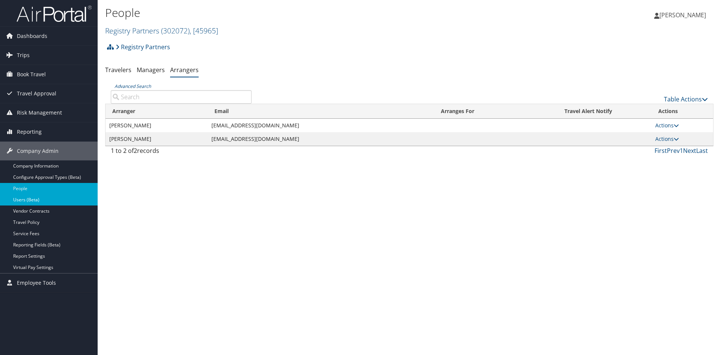
click at [30, 196] on link "Users (Beta)" at bounding box center [49, 199] width 98 height 11
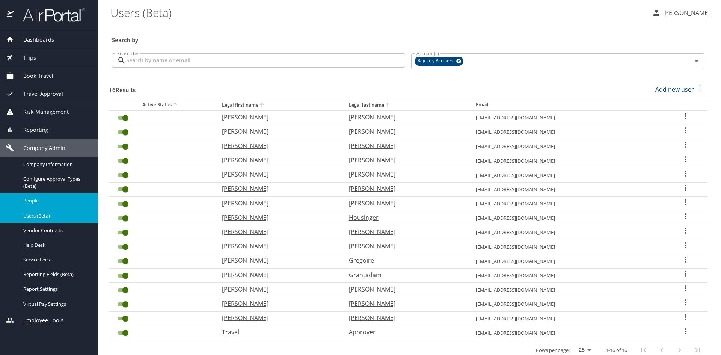
click at [33, 204] on span "People" at bounding box center [56, 200] width 66 height 7
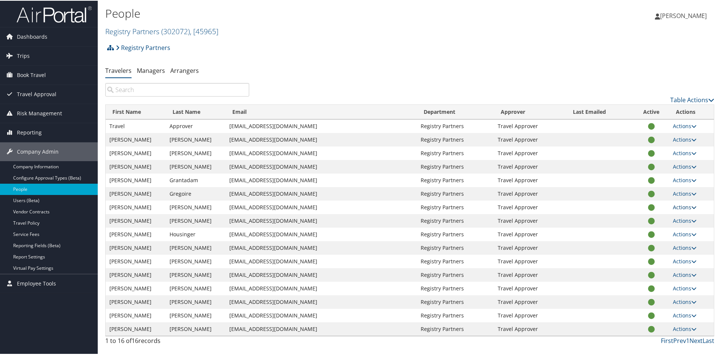
click at [693, 209] on icon at bounding box center [693, 206] width 5 height 5
click at [694, 209] on icon at bounding box center [693, 206] width 5 height 5
click at [693, 103] on link "Table Actions" at bounding box center [692, 99] width 44 height 8
click at [645, 141] on link "Column Visibility" at bounding box center [660, 136] width 99 height 13
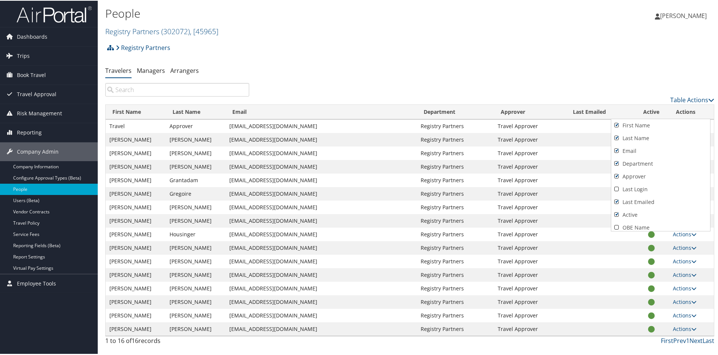
click at [539, 44] on div at bounding box center [360, 177] width 721 height 355
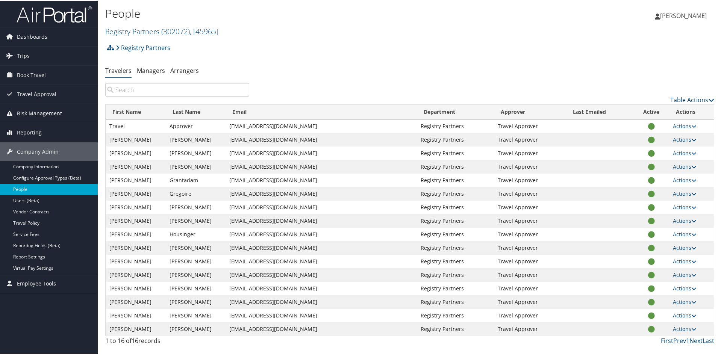
click at [687, 14] on span "[PERSON_NAME]" at bounding box center [683, 15] width 47 height 8
click at [639, 129] on link "Sign Out" at bounding box center [663, 122] width 84 height 13
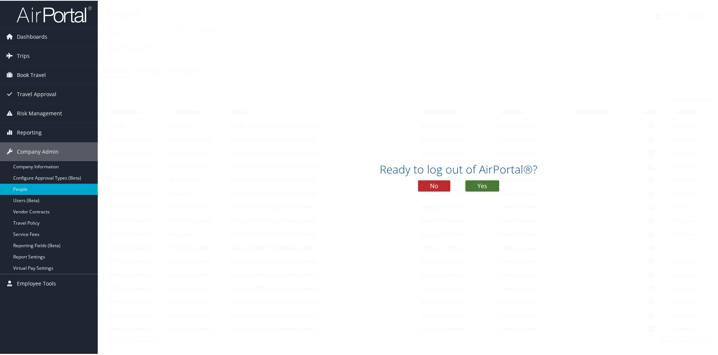
click at [478, 188] on button "Yes" at bounding box center [482, 185] width 34 height 11
